Goal: Check status: Check status

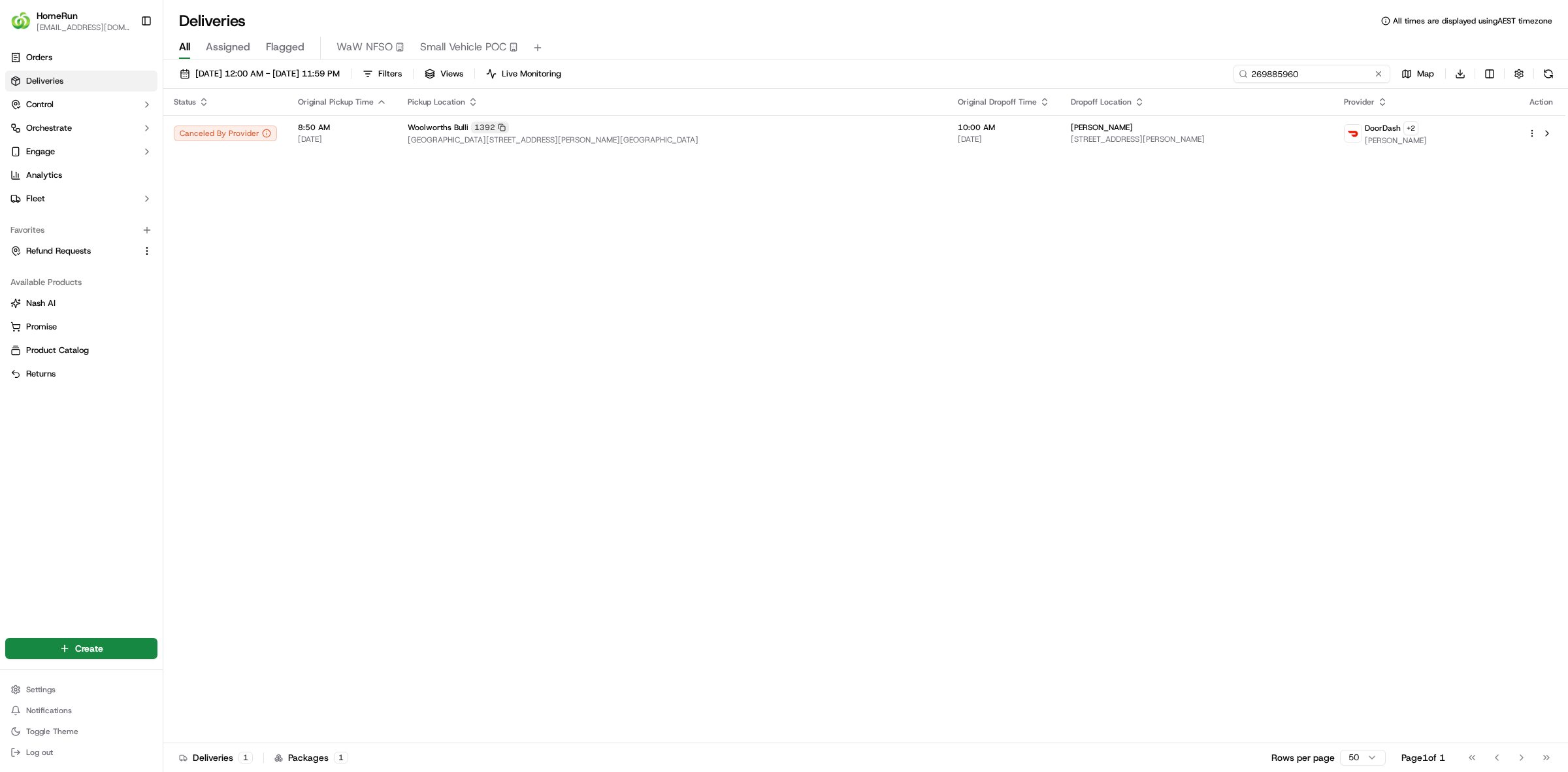
click at [1308, 80] on input "269885960" at bounding box center [1312, 73] width 157 height 18
click at [1308, 80] on input "269885960" at bounding box center [1312, 73] width 157 height 18
paste input "53136"
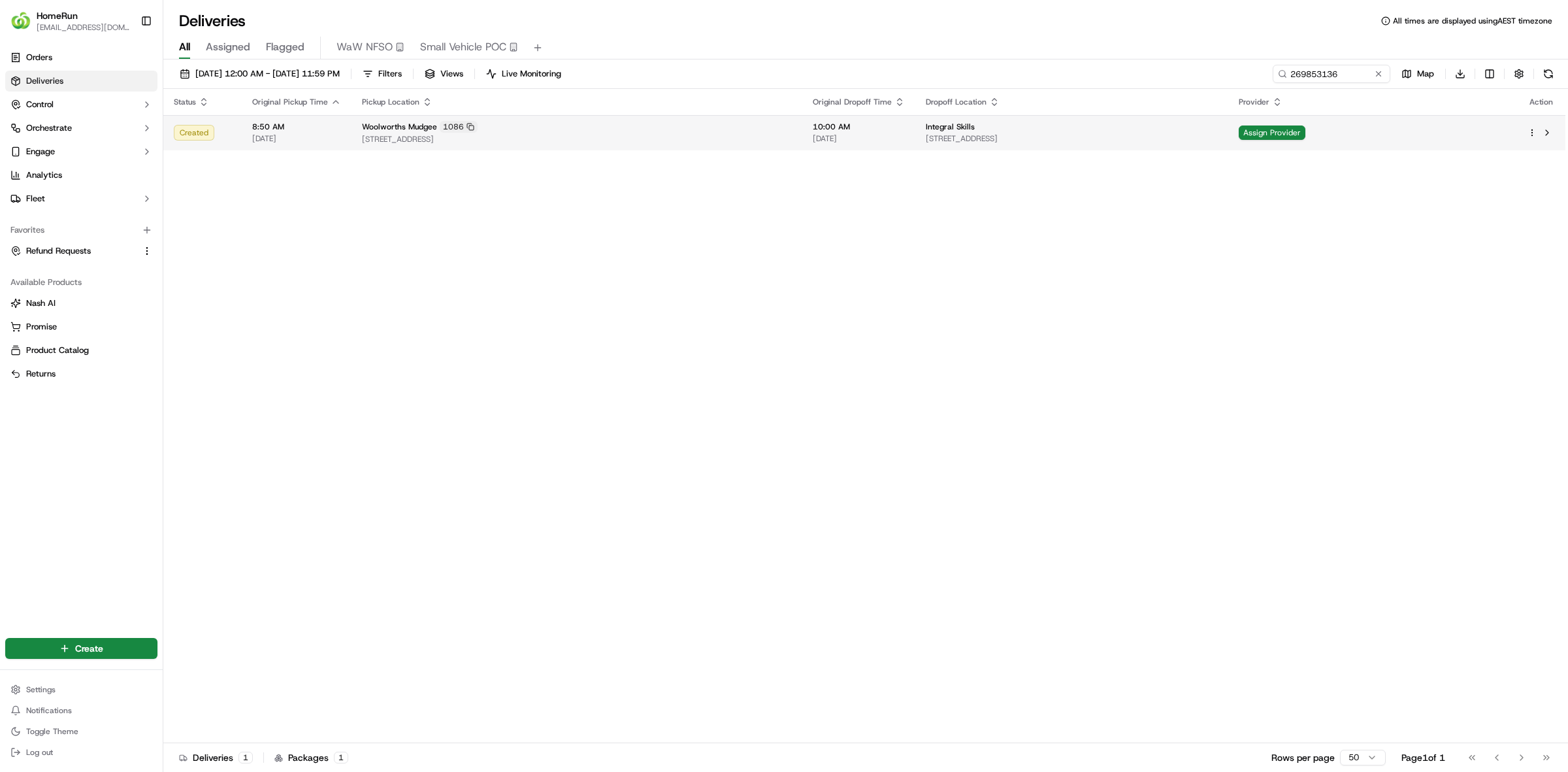
click at [1217, 137] on span "[STREET_ADDRESS]" at bounding box center [1071, 138] width 292 height 10
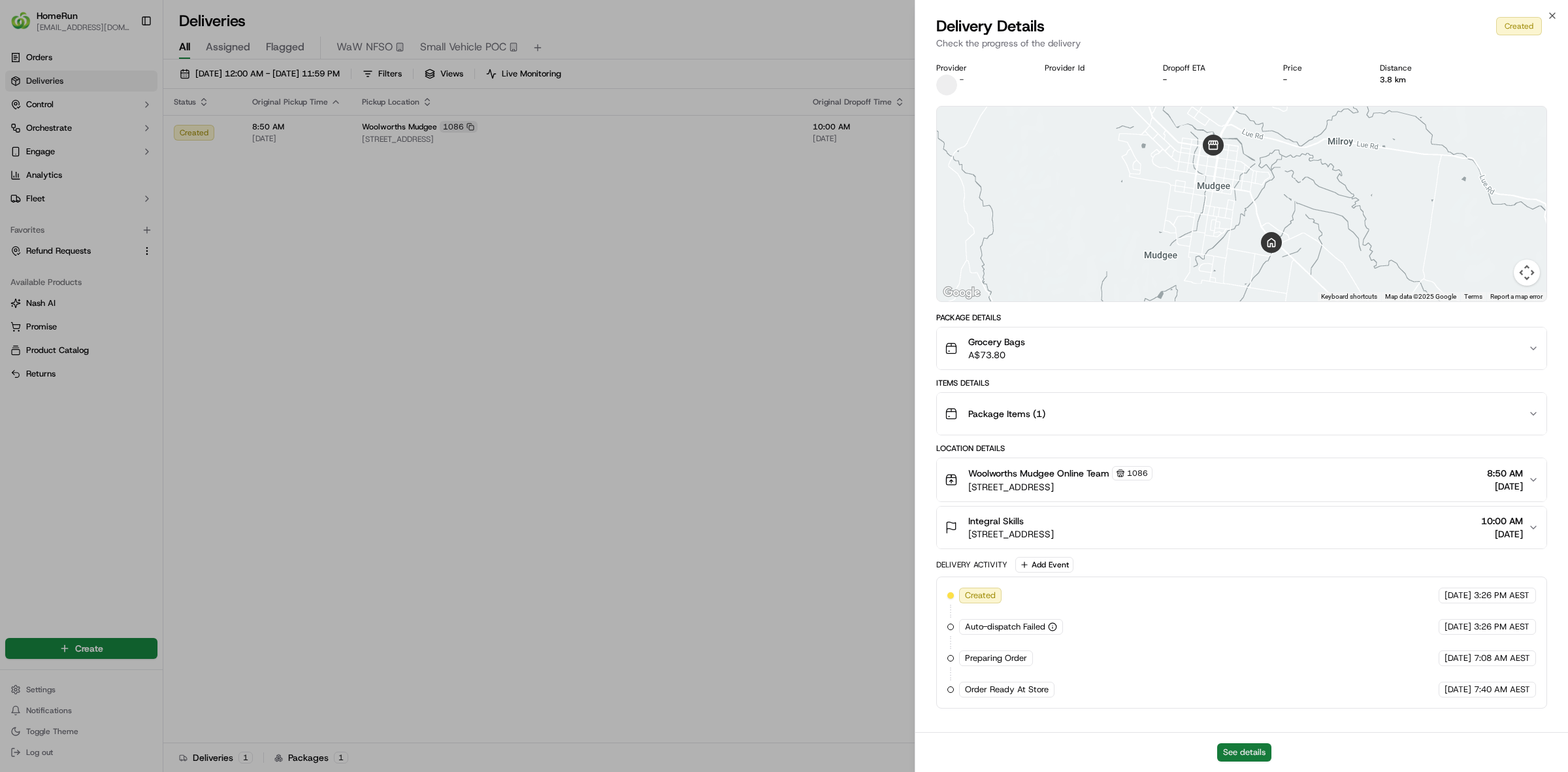
click at [1225, 753] on button "See details" at bounding box center [1244, 752] width 54 height 18
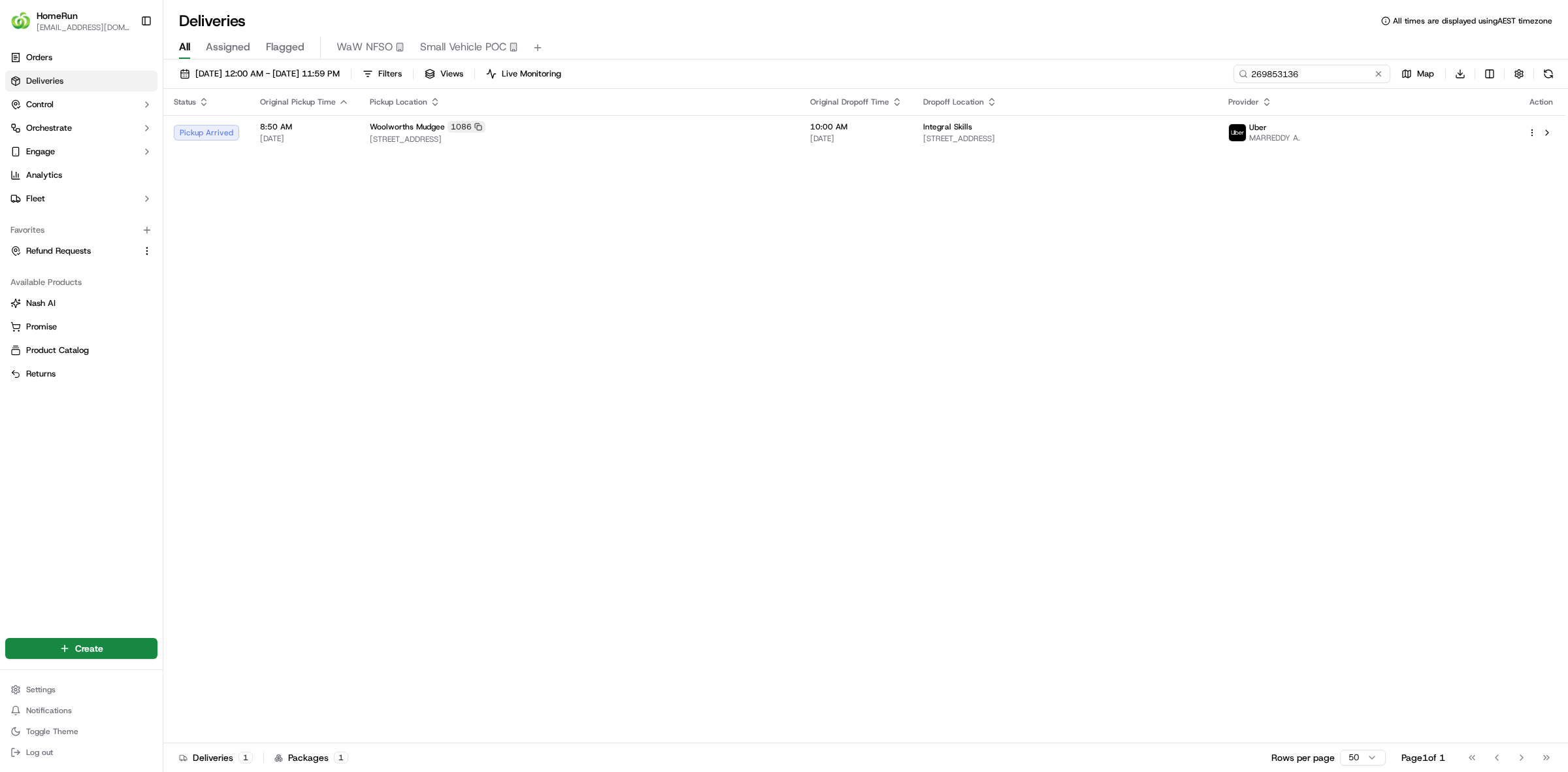
click at [1318, 71] on input "269853136" at bounding box center [1312, 73] width 157 height 18
paste input "920541"
click at [1261, 67] on input "269920541" at bounding box center [1312, 73] width 157 height 18
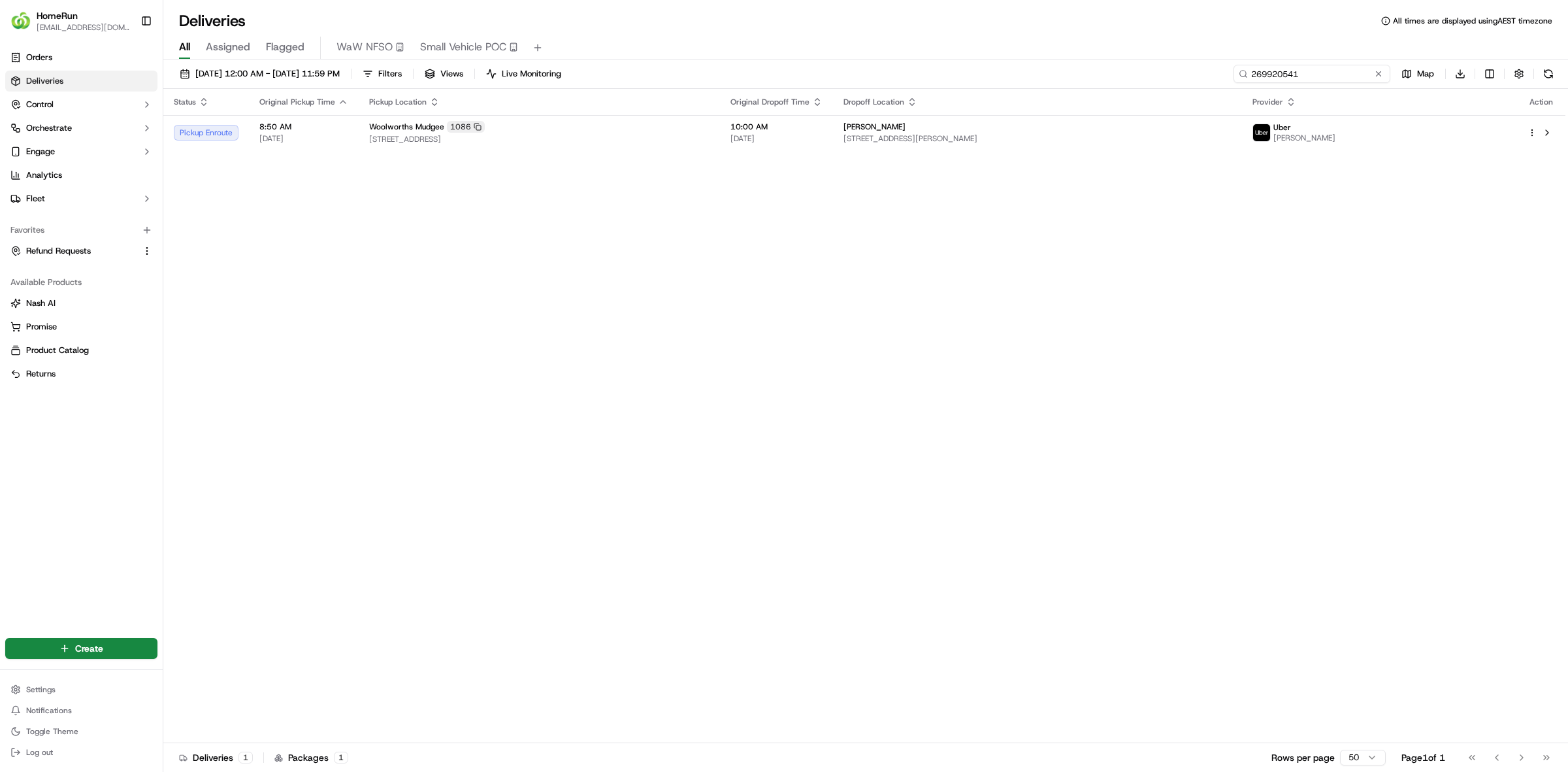
paste input "824507"
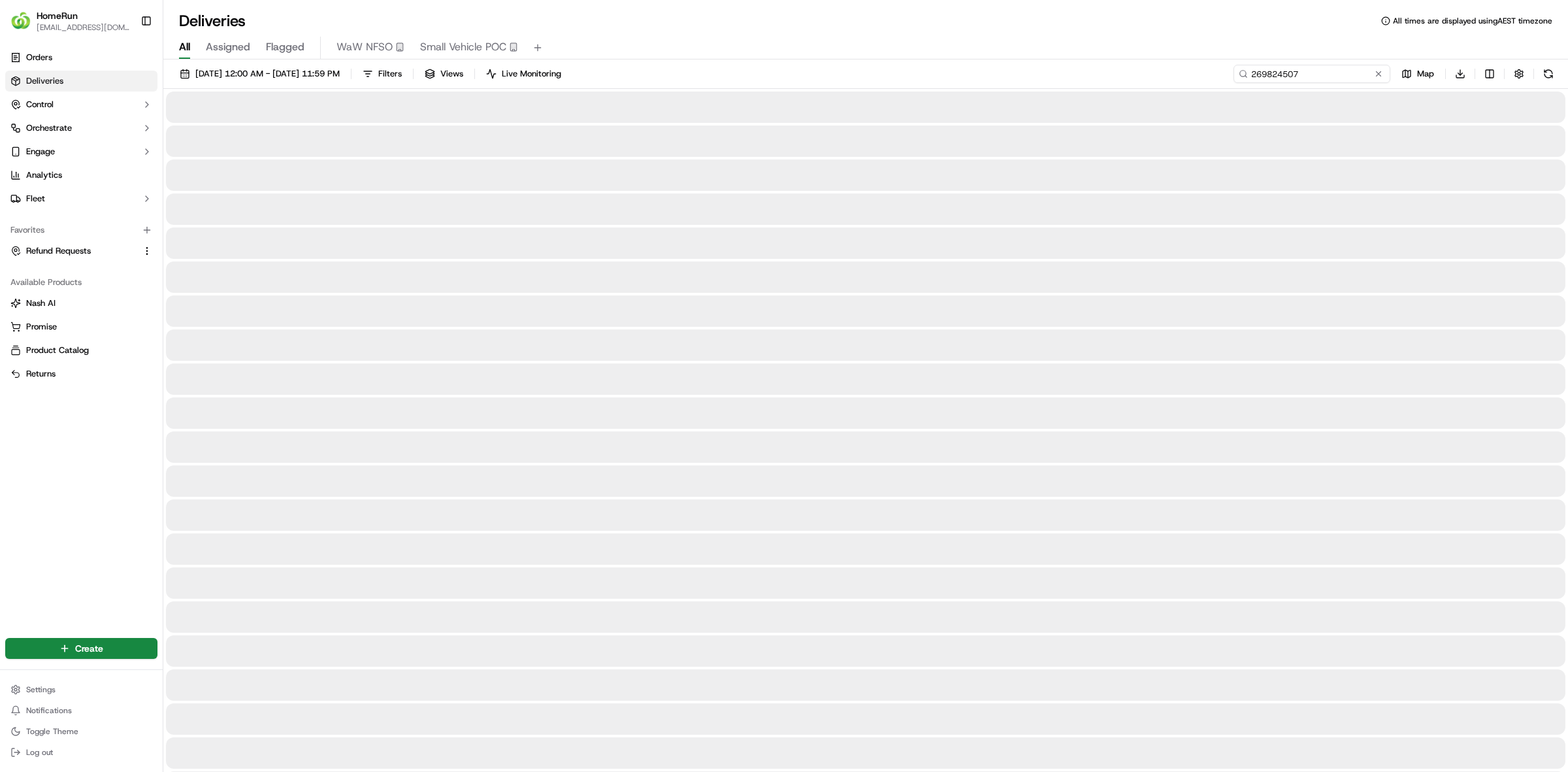
type input "269824507"
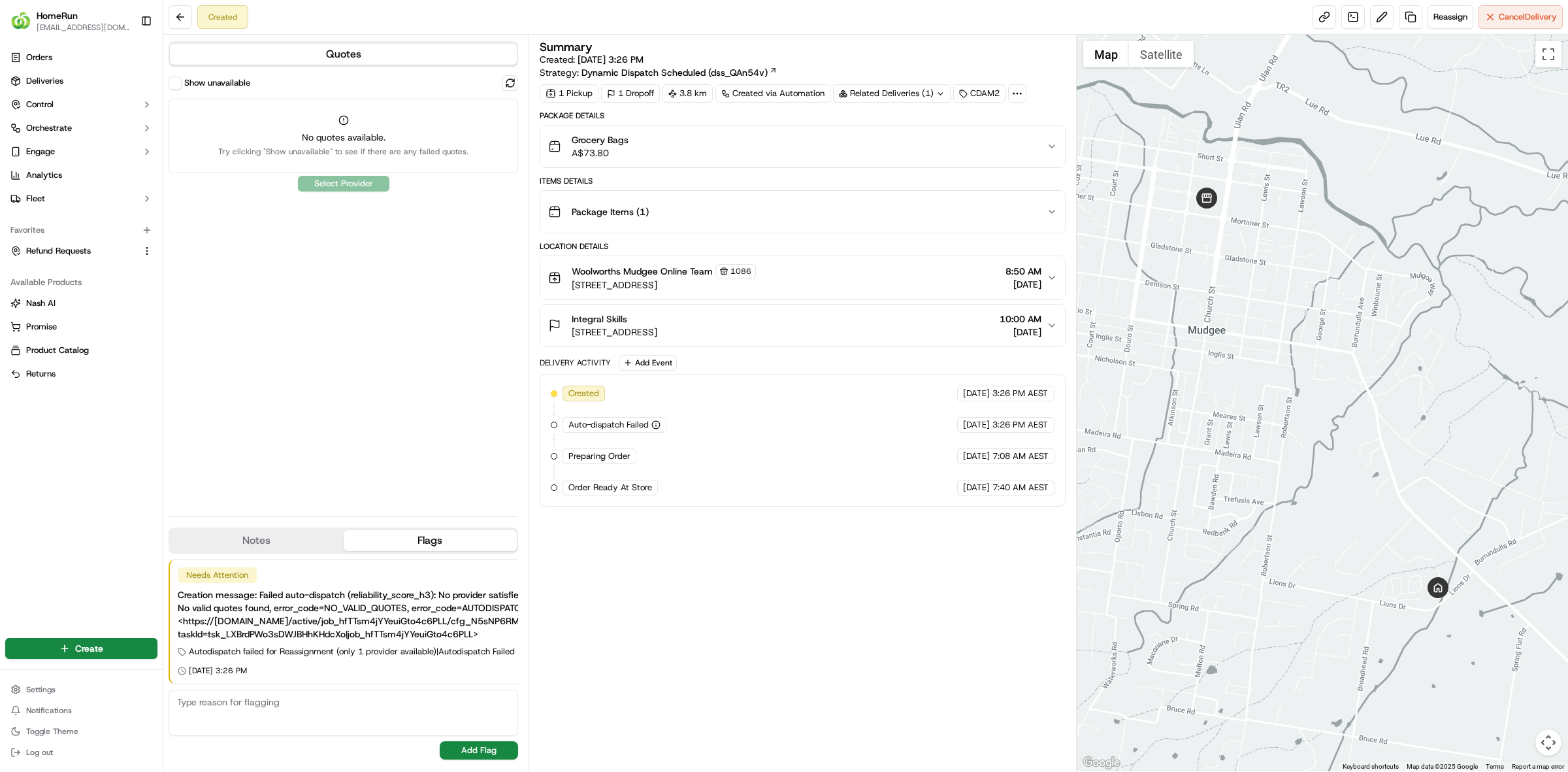
click at [519, 79] on div "Quotes Show unavailable No quotes available. Try clicking "Show unavailable" to…" at bounding box center [346, 402] width 366 height 737
click at [516, 80] on button at bounding box center [510, 83] width 16 height 16
click at [744, 678] on div "Summary Created: [DATE] 3:26 PM Strategy: Dynamic Dispatch Scheduled (dss_QAn54…" at bounding box center [802, 402] width 526 height 723
